Goal: Connect with others: Connect with others

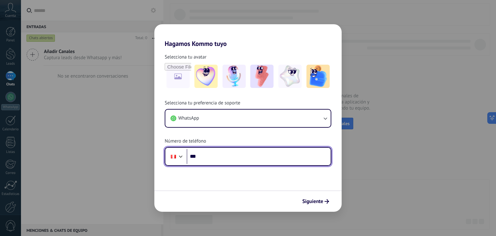
click at [207, 157] on input "***" at bounding box center [259, 156] width 144 height 15
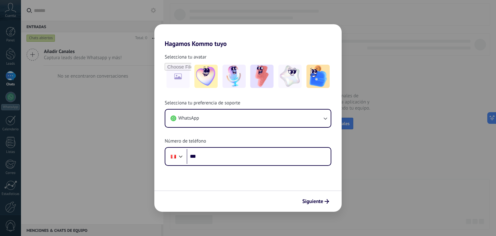
click at [258, 50] on div "Selecciona tu avatar Selecciona tu preferencia de soporte WhatsApp Número de te…" at bounding box center [247, 106] width 187 height 118
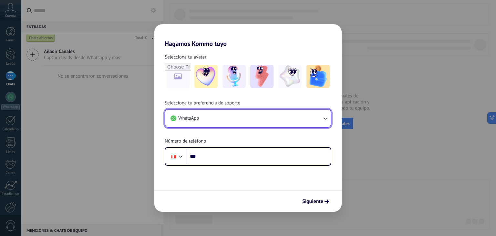
click at [231, 122] on button "WhatsApp" at bounding box center [247, 117] width 165 height 17
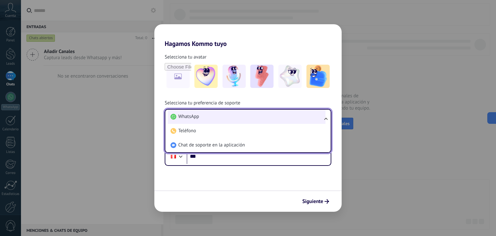
click at [212, 119] on li "WhatsApp" at bounding box center [247, 116] width 158 height 14
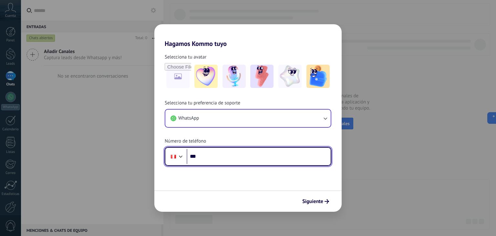
click at [220, 163] on input "***" at bounding box center [259, 156] width 144 height 15
type input "**********"
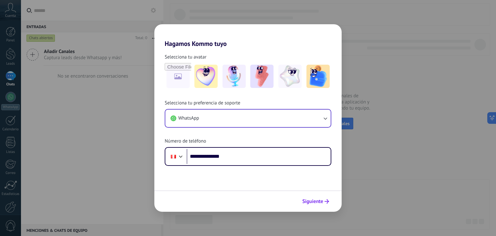
click at [313, 201] on span "Siguiente" at bounding box center [312, 201] width 21 height 5
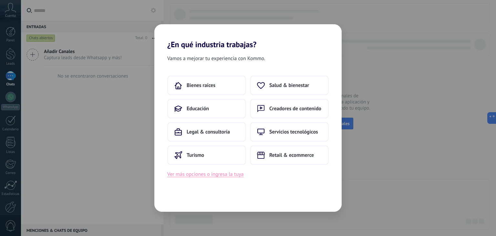
click at [205, 174] on button "Ver más opciones o ingresa la tuya" at bounding box center [205, 174] width 76 height 8
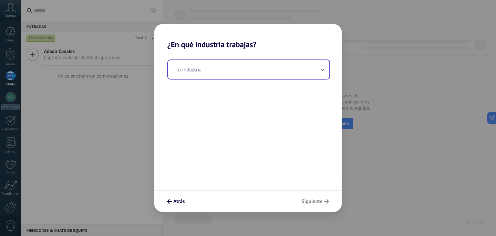
click at [211, 75] on input "text" at bounding box center [248, 69] width 161 height 19
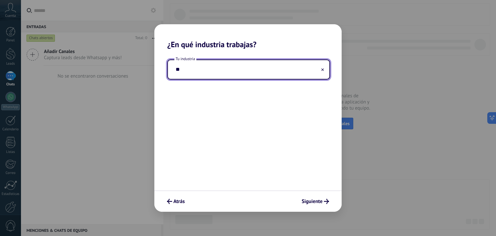
type input "*"
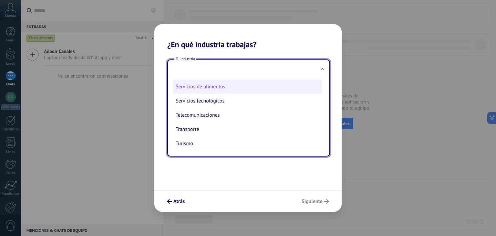
scroll to position [175, 0]
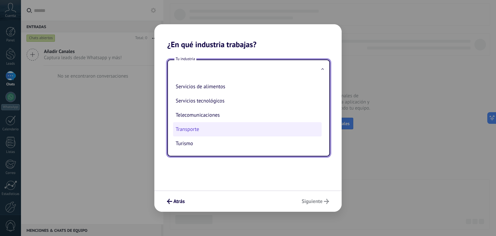
click at [202, 128] on li "Transporte" at bounding box center [247, 129] width 149 height 14
type input "**********"
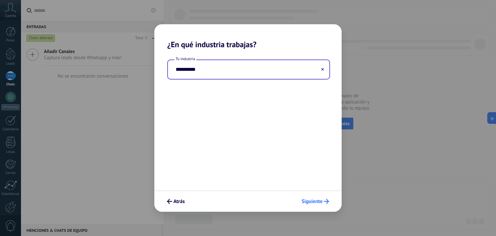
click at [307, 202] on span "Siguiente" at bounding box center [312, 201] width 21 height 5
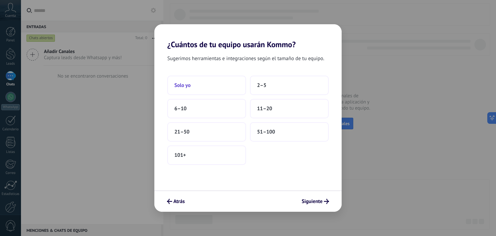
click at [207, 87] on button "Solo yo" at bounding box center [206, 85] width 79 height 19
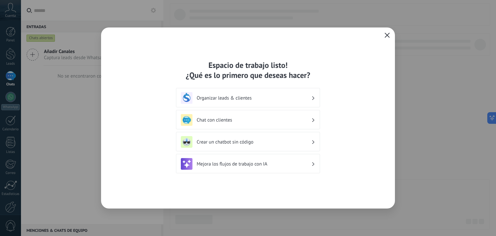
click at [217, 121] on h3 "Chat con clientes" at bounding box center [254, 120] width 115 height 6
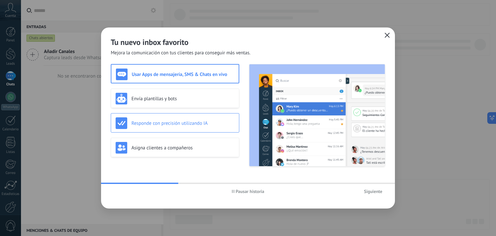
click at [203, 125] on h3 "Responde con precisión utilizando IA" at bounding box center [182, 123] width 103 height 6
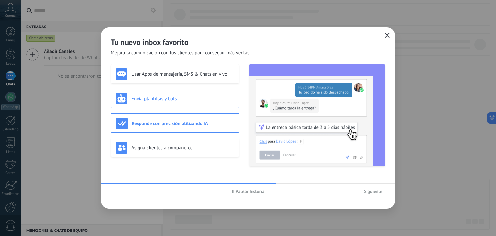
click at [151, 99] on h3 "Envía plantillas y bots" at bounding box center [182, 99] width 103 height 6
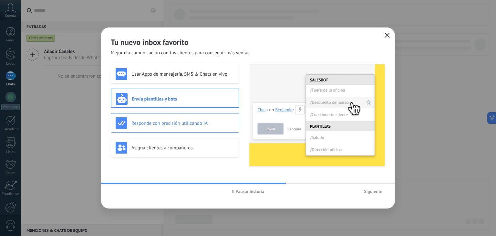
click at [156, 118] on div "Responde con precisión utilizando IA" at bounding box center [175, 123] width 119 height 12
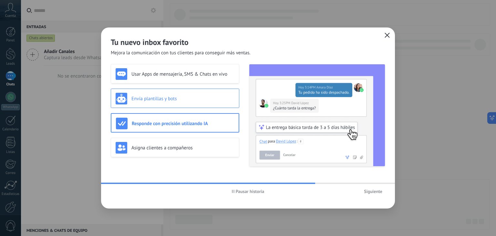
click at [146, 94] on div "Envía plantillas y bots" at bounding box center [175, 99] width 119 height 12
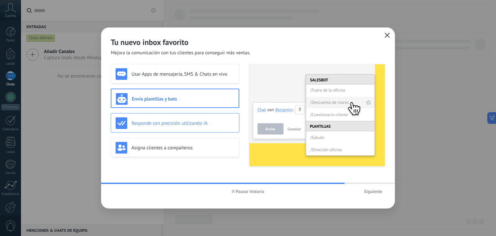
click at [168, 120] on h3 "Responde con precisión utilizando IA" at bounding box center [182, 123] width 103 height 6
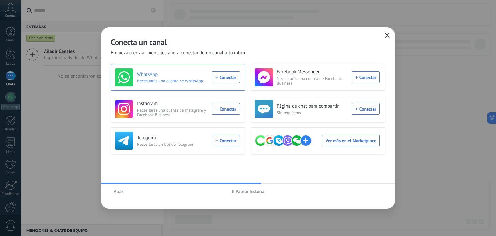
click at [217, 78] on div "WhatsApp Necesitarás una cuenta de WhatsApp Conectar" at bounding box center [177, 77] width 125 height 18
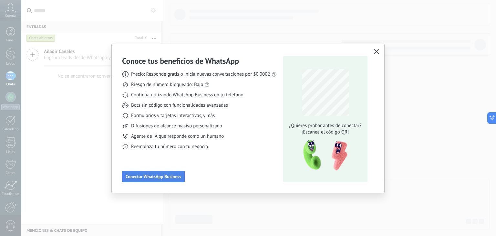
click at [160, 172] on button "Conectar WhatsApp Business" at bounding box center [153, 177] width 63 height 12
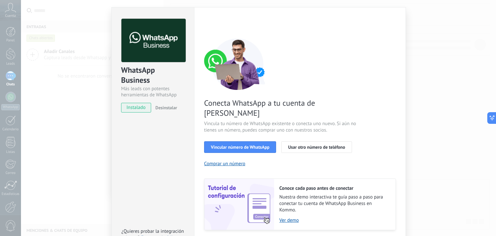
scroll to position [28, 0]
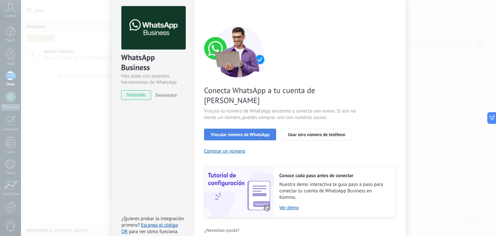
click at [218, 132] on span "Vincular número de WhatsApp" at bounding box center [240, 134] width 58 height 5
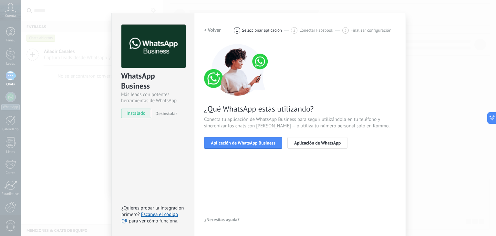
scroll to position [9, 0]
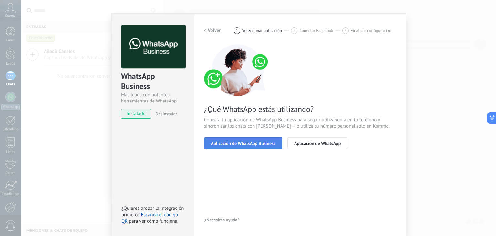
click at [241, 146] on button "Aplicación de WhatsApp Business" at bounding box center [243, 143] width 78 height 12
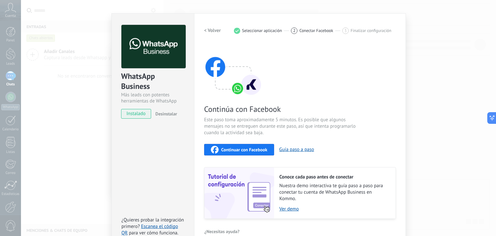
scroll to position [20, 0]
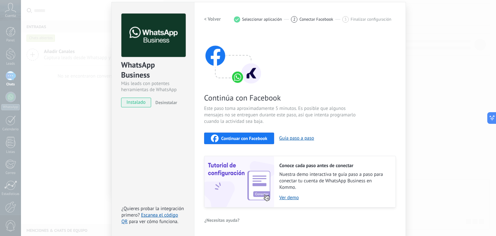
click at [357, 101] on div "Continúa con Facebook Este paso toma aproximadamente 5 minutos. Es posible que …" at bounding box center [300, 120] width 192 height 174
click at [245, 136] on span "Continuar con Facebook" at bounding box center [244, 138] width 46 height 5
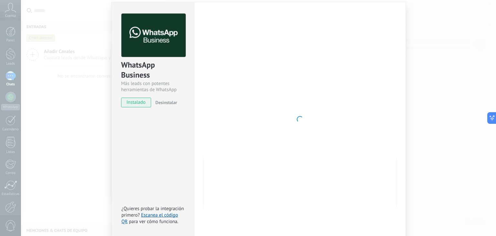
click at [427, 124] on div "WhatsApp Business Más leads con potentes herramientas de WhatsApp instalado Des…" at bounding box center [258, 118] width 475 height 236
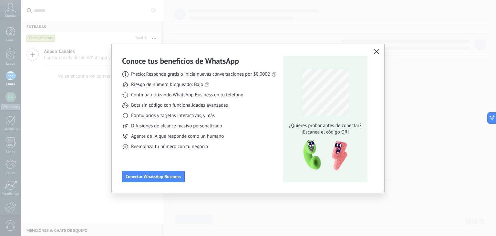
drag, startPoint x: 223, startPoint y: 157, endPoint x: 218, endPoint y: 159, distance: 4.6
click at [222, 158] on div "Conoce tus beneficios de WhatsApp Precio: Responde gratis o inicia nuevas conve…" at bounding box center [199, 119] width 155 height 126
click at [171, 178] on span "Conectar WhatsApp Business" at bounding box center [154, 176] width 56 height 5
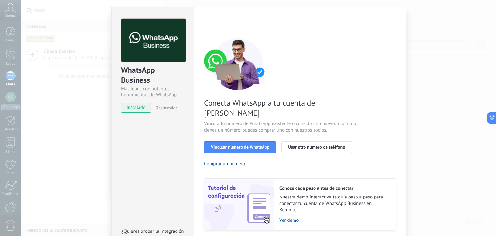
scroll to position [28, 0]
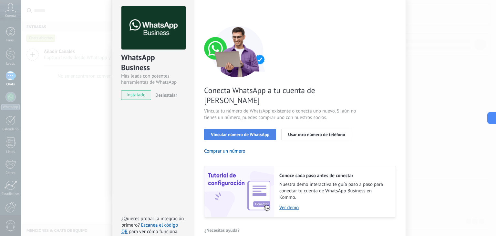
click at [252, 129] on button "Vincular número de WhatsApp" at bounding box center [240, 135] width 72 height 12
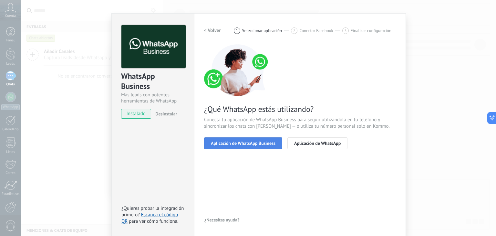
click at [233, 145] on button "Aplicación de WhatsApp Business" at bounding box center [243, 143] width 78 height 12
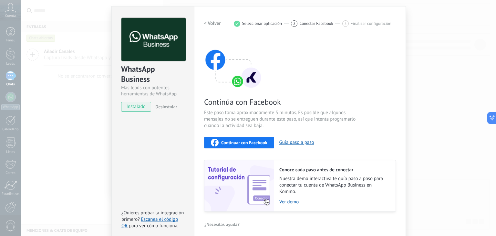
scroll to position [20, 0]
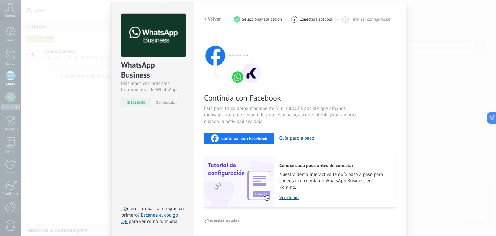
click at [253, 138] on span "Continuar con Facebook" at bounding box center [244, 138] width 46 height 5
click at [360, 88] on div "Continúa con Facebook Este paso toma aproximadamente 5 minutos. Es posible que …" at bounding box center [300, 120] width 192 height 174
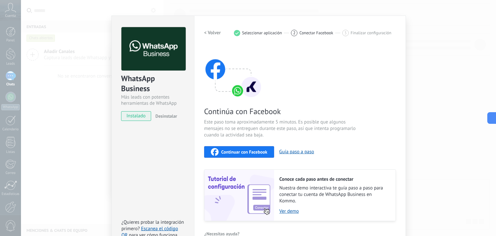
scroll to position [0, 0]
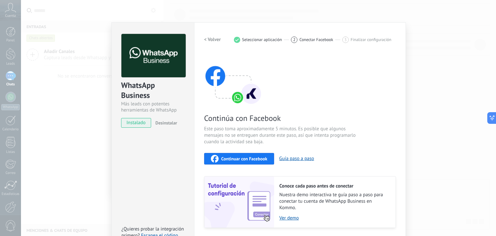
click at [215, 34] on button "< Volver" at bounding box center [212, 40] width 17 height 12
